Goal: Information Seeking & Learning: Find specific fact

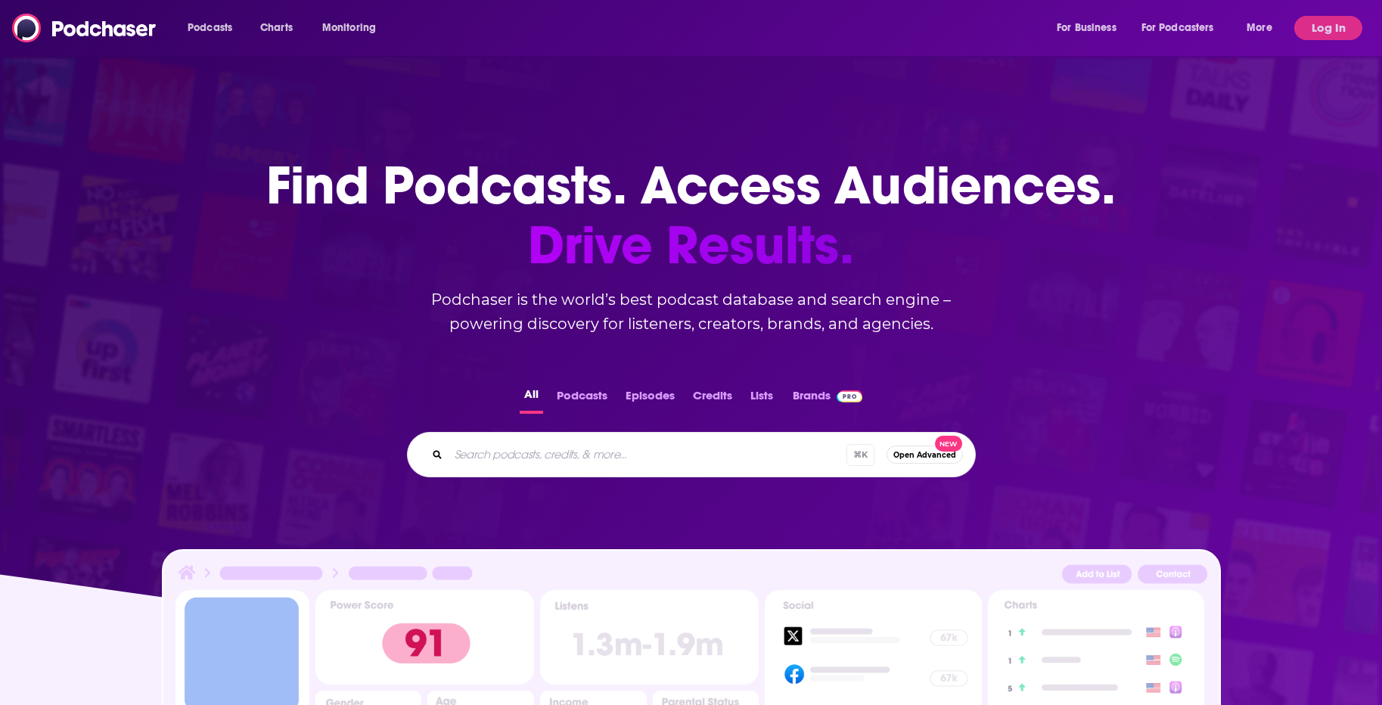
click at [1335, 42] on div "Podcasts Charts Monitoring For Business For Podcasters More Log In" at bounding box center [691, 28] width 1382 height 56
click at [1330, 36] on button "Log In" at bounding box center [1328, 28] width 68 height 24
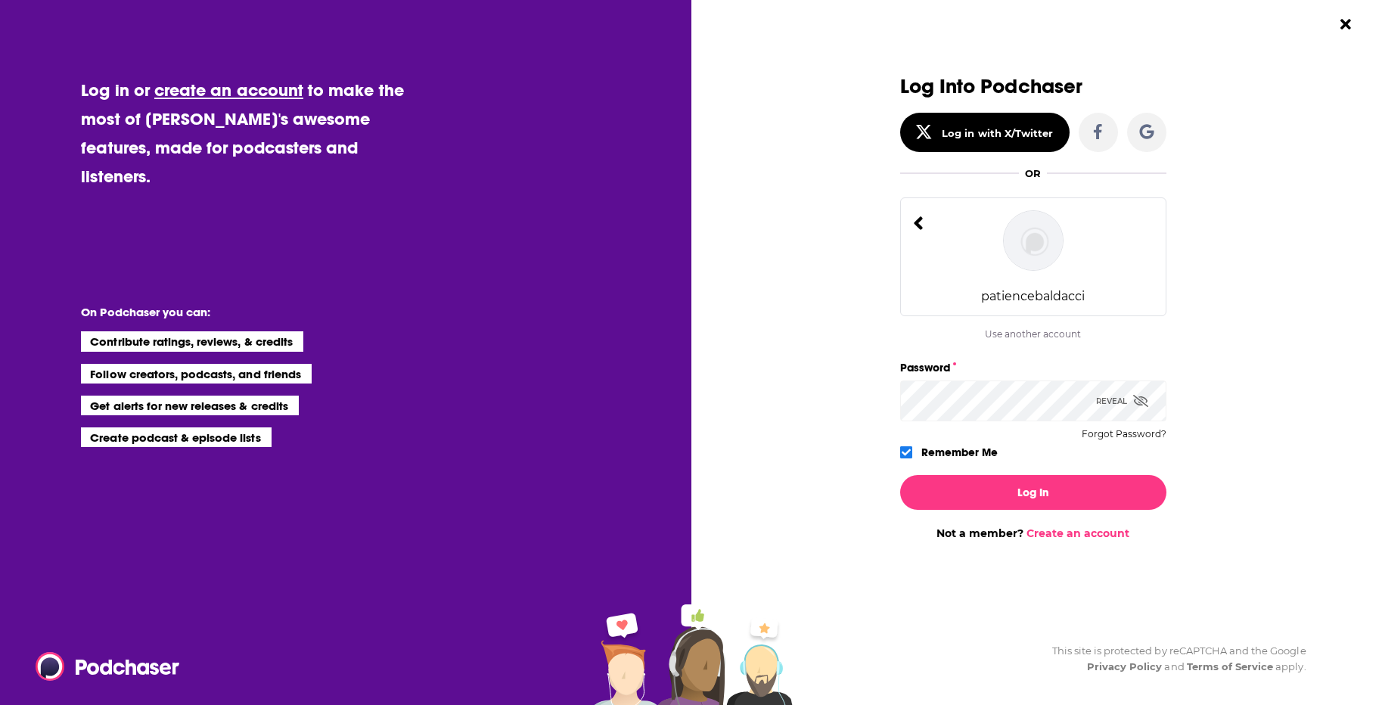
click at [1141, 396] on icon "Dialog" at bounding box center [1140, 401] width 15 height 12
click at [957, 491] on button "Log In" at bounding box center [1033, 492] width 266 height 35
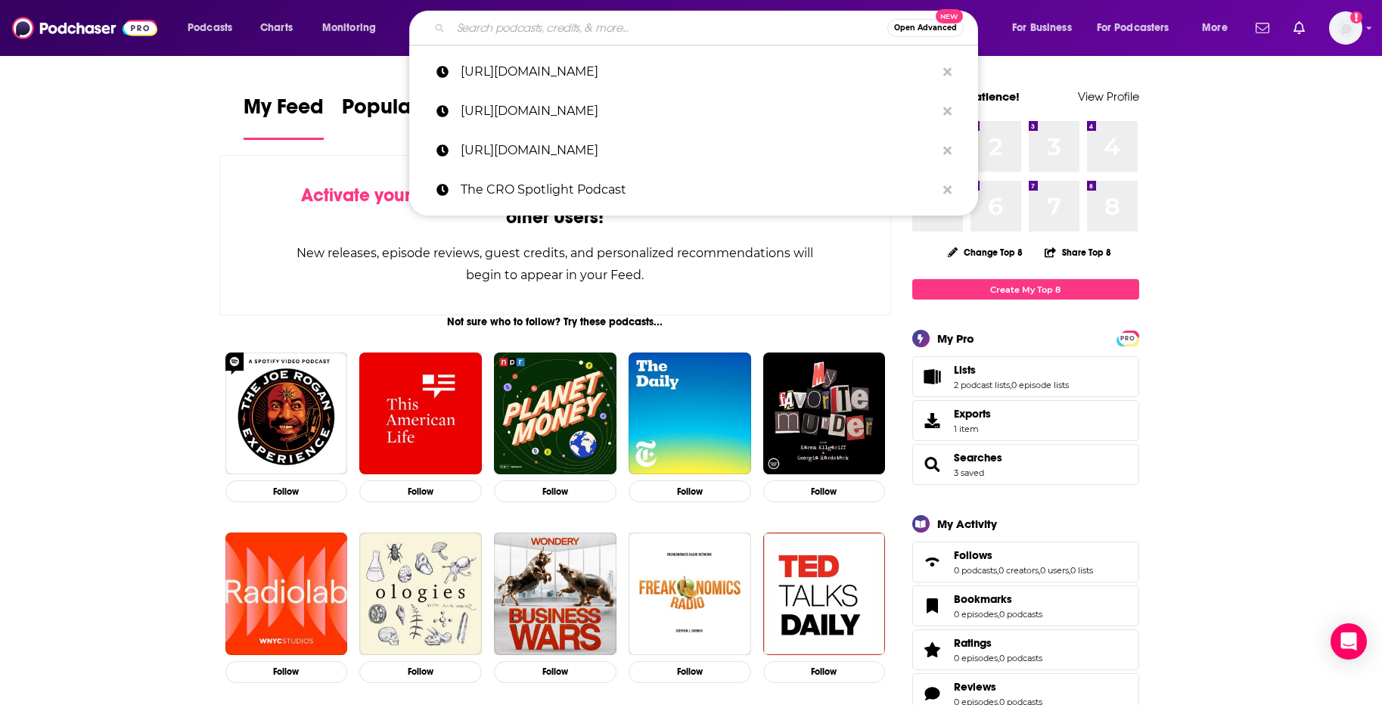
click at [495, 36] on input "Search podcasts, credits, & more..." at bounding box center [669, 28] width 437 height 24
paste input "[URL][DOMAIN_NAME]"
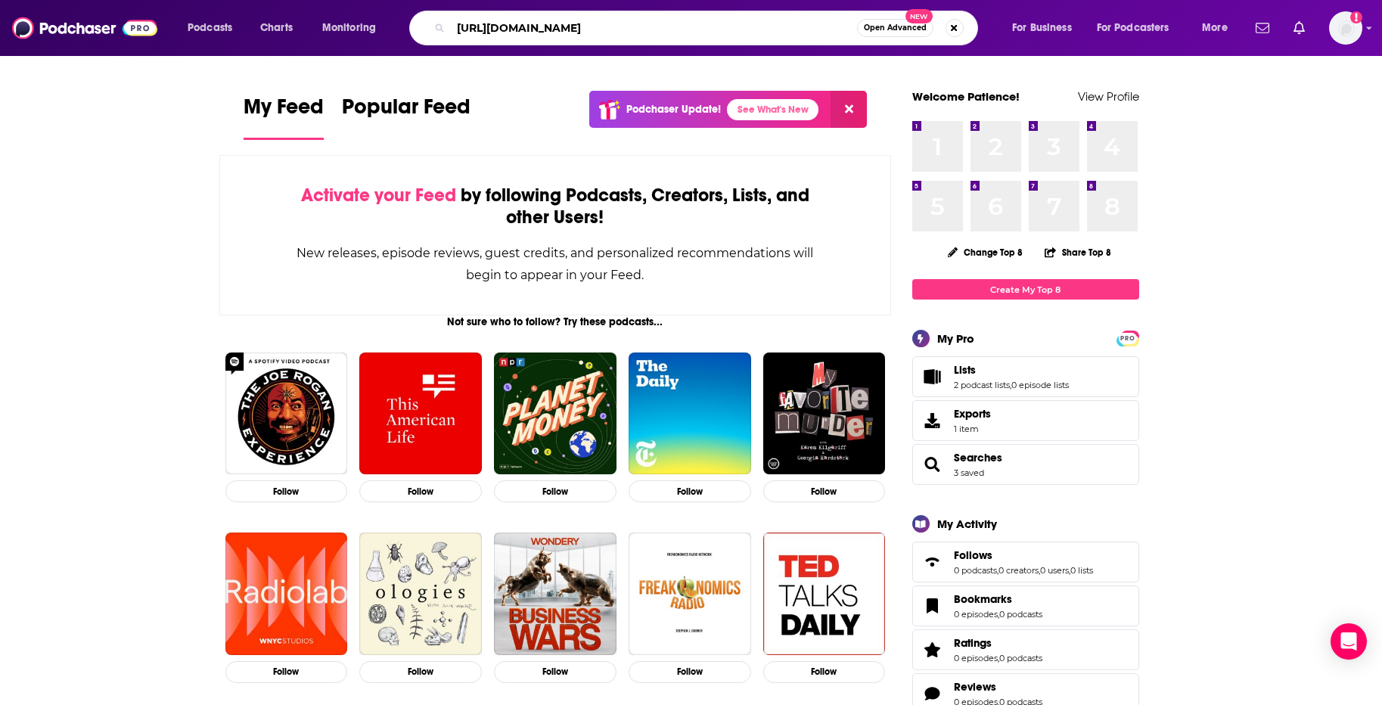
type input "[URL][DOMAIN_NAME]"
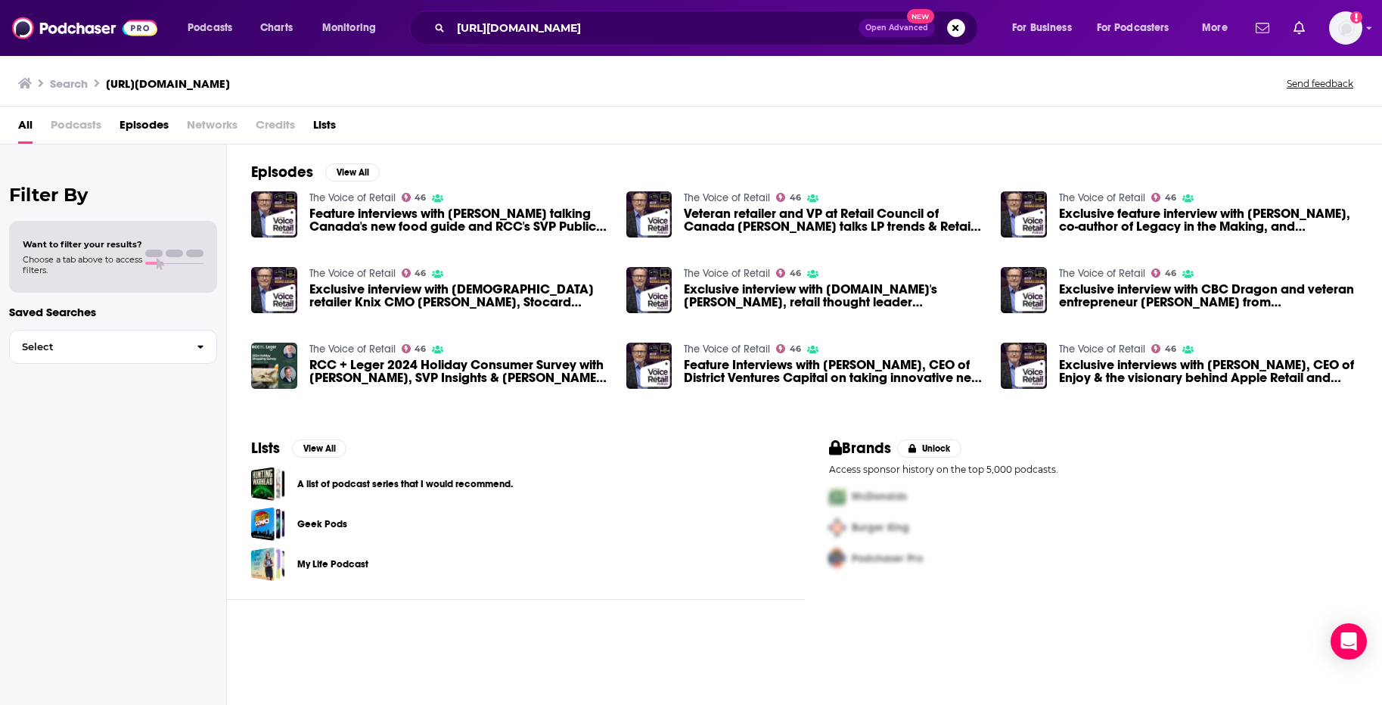
click at [312, 213] on span "Feature interviews with [PERSON_NAME] talking Canada's new food guide and RCC's…" at bounding box center [458, 220] width 299 height 26
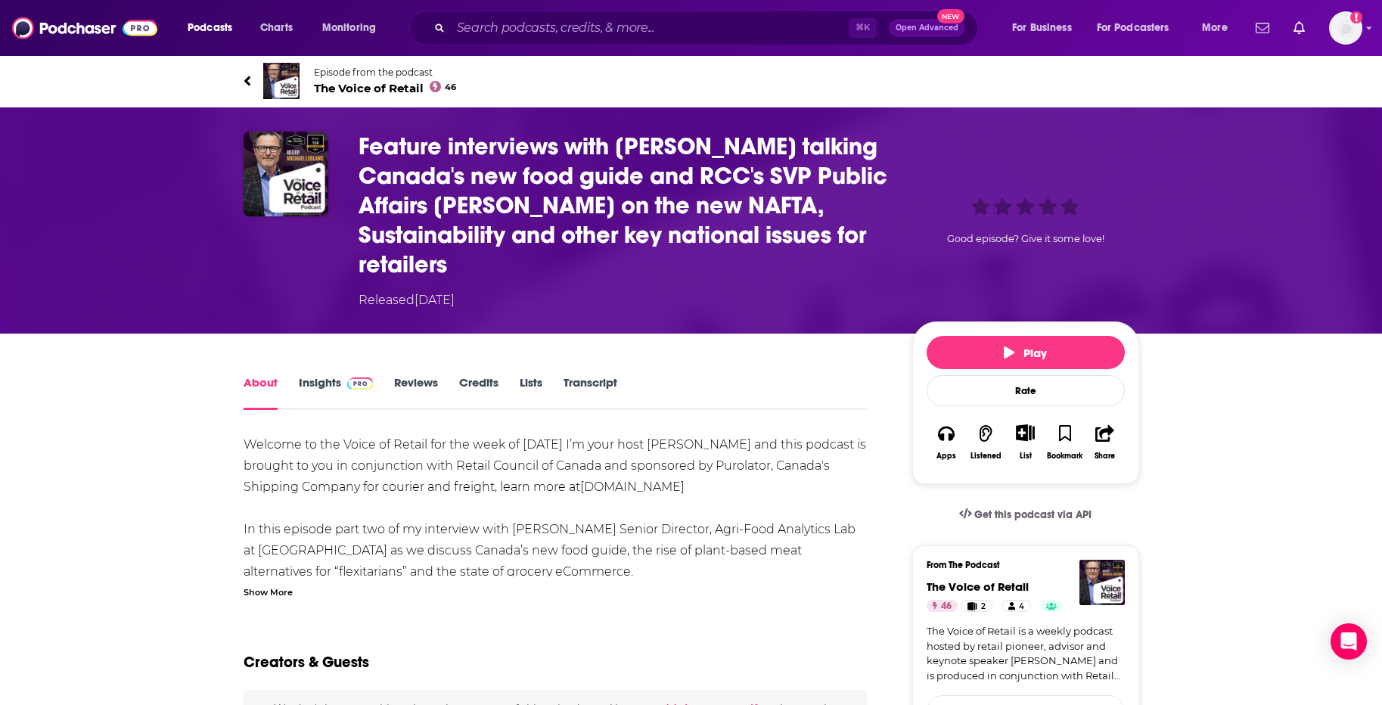
click at [383, 88] on span "The Voice of Retail 46" at bounding box center [385, 88] width 143 height 14
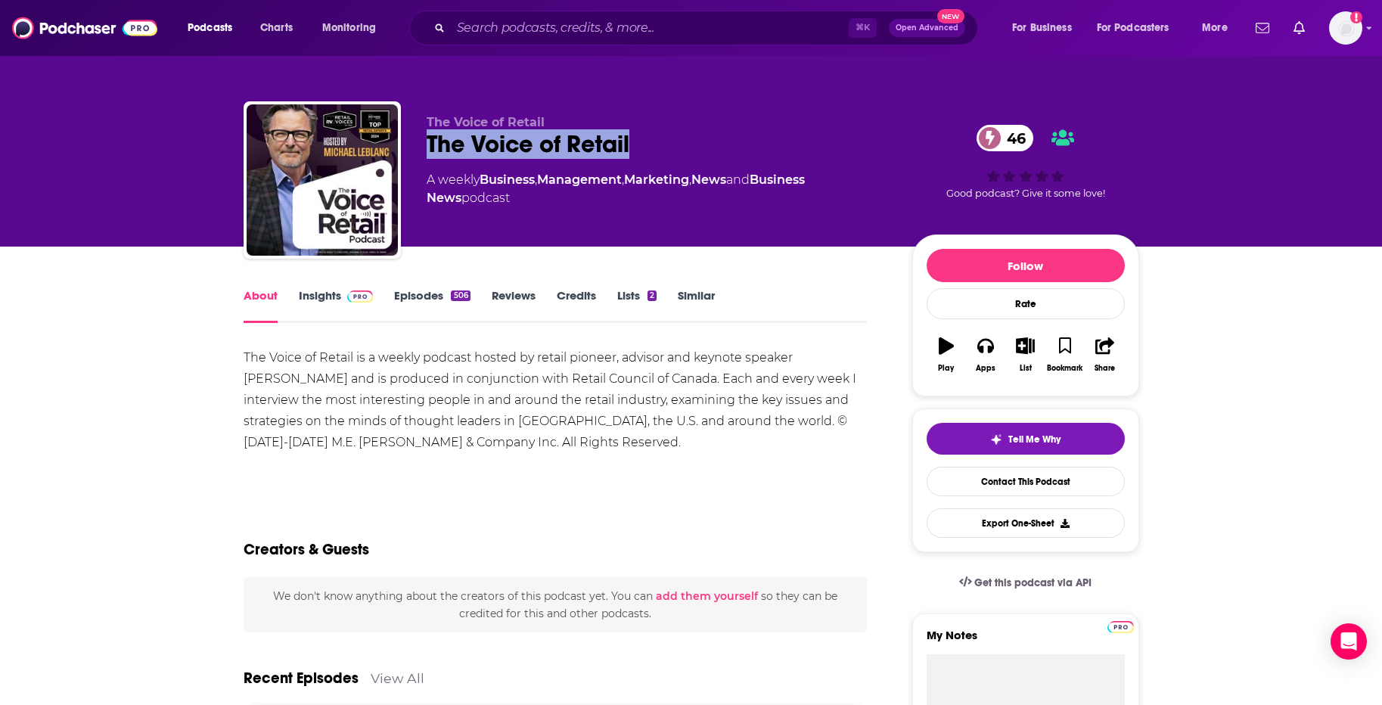
drag, startPoint x: 424, startPoint y: 145, endPoint x: 668, endPoint y: 153, distance: 244.5
click at [668, 153] on div "The Voice of Retail The Voice of Retail 46 A weekly Business , Management , Mar…" at bounding box center [692, 182] width 896 height 163
copy h1 "The Voice of Retail"
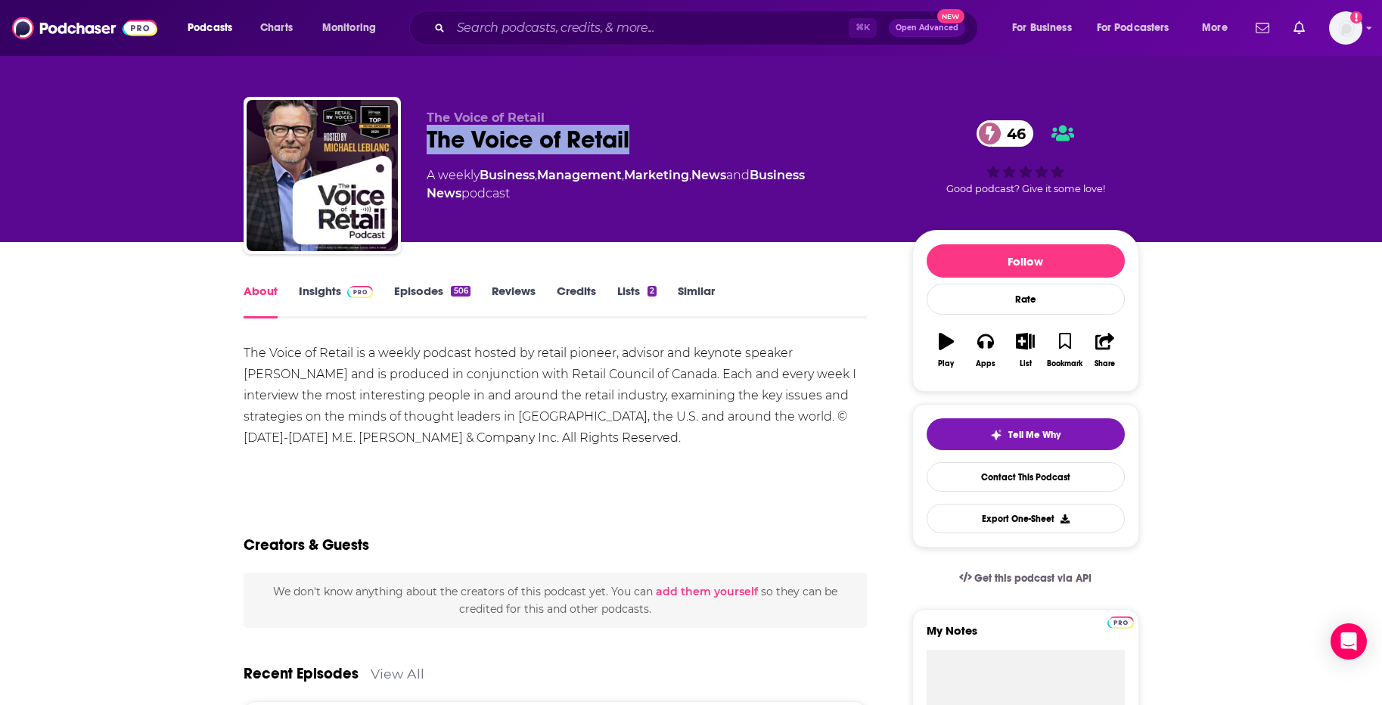
copy h1 "The Voice of Retail"
